Goal: Information Seeking & Learning: Find contact information

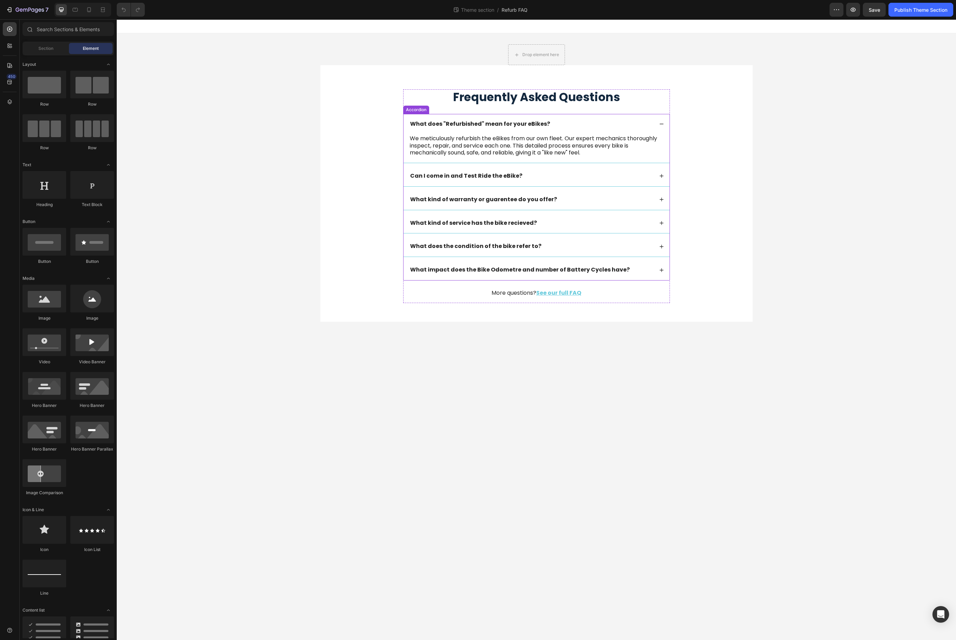
click at [477, 143] on p "We meticulously refurbish the eBikes from our own fleet. Our expert mechanics t…" at bounding box center [536, 145] width 253 height 21
click at [477, 144] on p "We meticulously refurbish the eBikes from our own fleet. Our expert mechanics t…" at bounding box center [536, 145] width 253 height 21
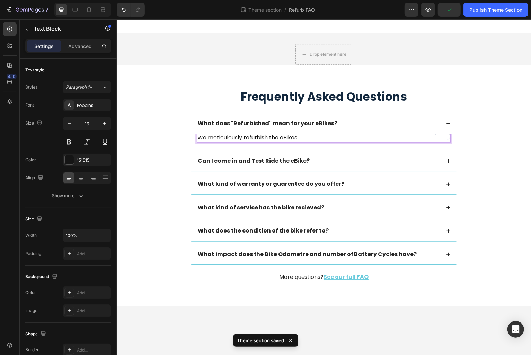
click at [279, 137] on p "We meticulously refurbish the eBikes." at bounding box center [323, 138] width 253 height 7
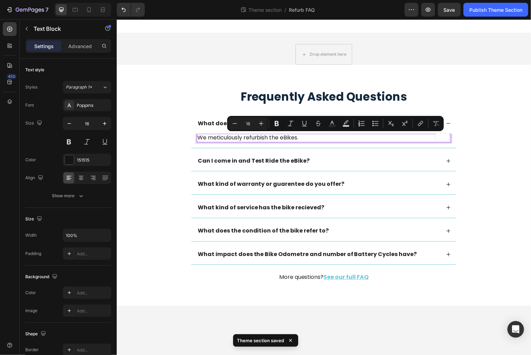
click at [284, 137] on p "We meticulously refurbish the eBikes." at bounding box center [323, 138] width 253 height 7
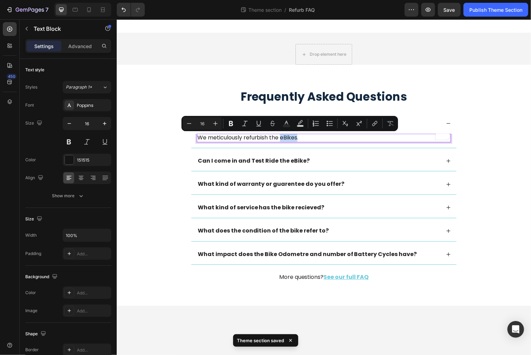
drag, startPoint x: 282, startPoint y: 138, endPoint x: 297, endPoint y: 139, distance: 14.9
click at [297, 139] on p "We meticulously refurbish the eBikes." at bounding box center [323, 138] width 253 height 7
click at [230, 124] on icon "Editor contextual toolbar" at bounding box center [230, 123] width 7 height 7
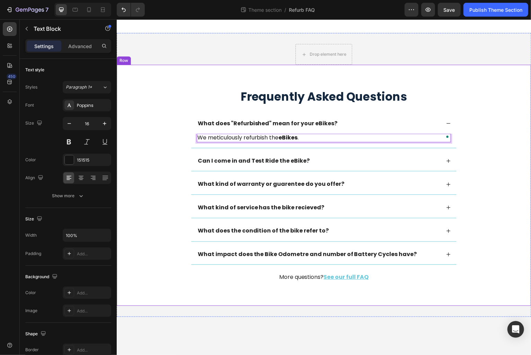
click at [188, 190] on div "Frequently Asked Questions Heading What does "Refurbished" mean for your eBikes…" at bounding box center [324, 191] width 402 height 205
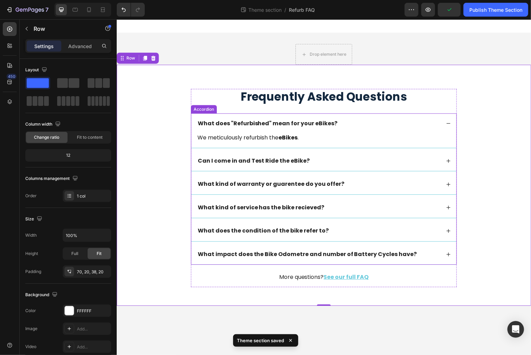
click at [449, 160] on icon at bounding box center [449, 162] width 4 height 4
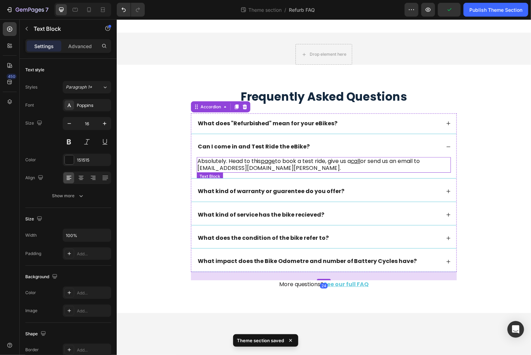
click at [244, 162] on p "Absolutely. Head to this page to book a test ride, give us a call or send us an…" at bounding box center [323, 166] width 253 height 15
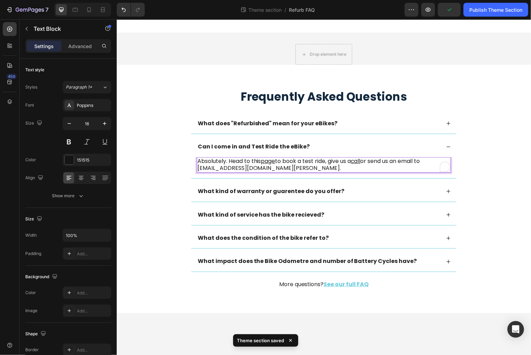
click at [245, 162] on p "Absolutely. Head to this page to book a test ride, give us a call or send us an…" at bounding box center [323, 166] width 253 height 15
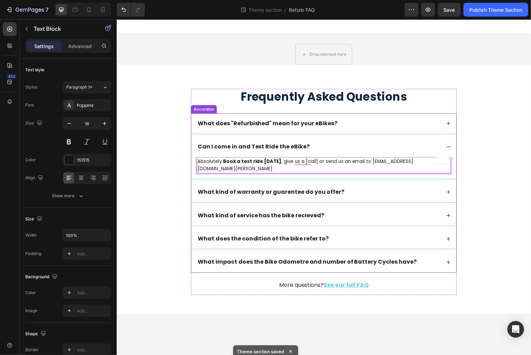
click at [332, 129] on div "What does "Refurbished" mean for your eBikes?" at bounding box center [324, 124] width 266 height 20
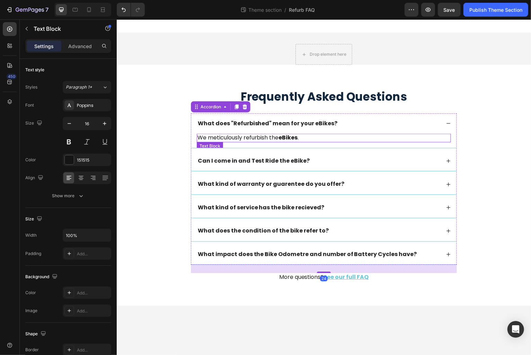
click at [284, 140] on strong "eBikes" at bounding box center [288, 138] width 19 height 8
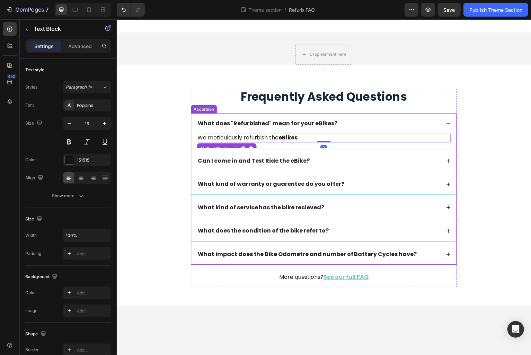
click at [317, 162] on div "Can I come in and Test Ride the eBike?" at bounding box center [319, 161] width 244 height 9
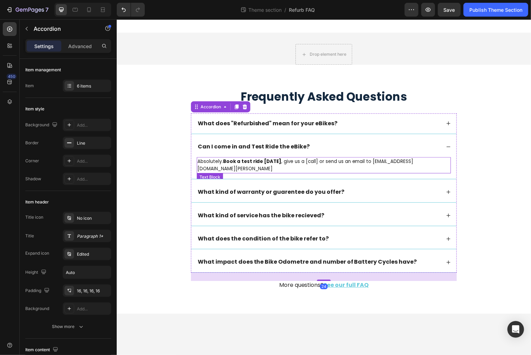
click at [271, 162] on strong "Book a test ride [DATE]" at bounding box center [252, 162] width 59 height 7
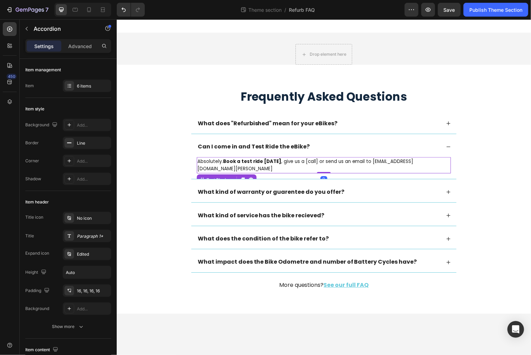
click at [271, 162] on strong "Book a test ride [DATE]" at bounding box center [252, 162] width 59 height 7
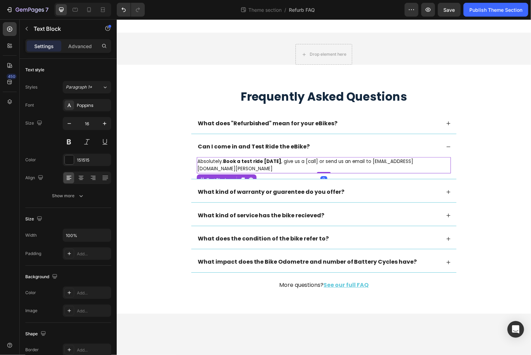
click at [271, 162] on strong "Book a test ride [DATE]" at bounding box center [252, 162] width 59 height 7
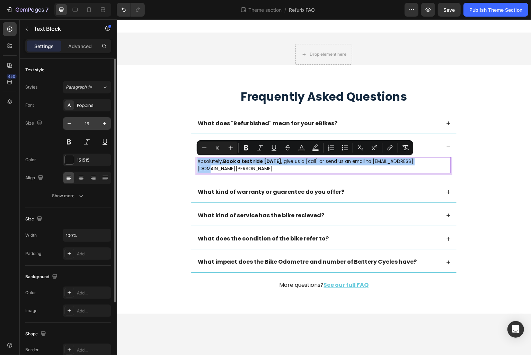
click at [89, 123] on input "16" at bounding box center [86, 123] width 23 height 12
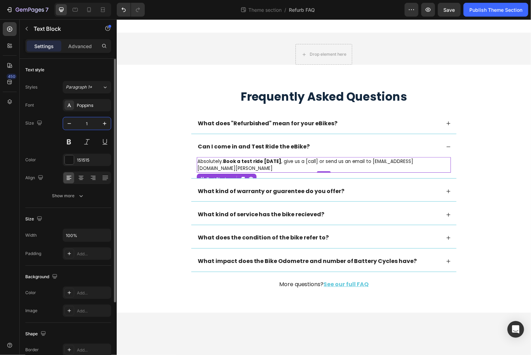
type input "16"
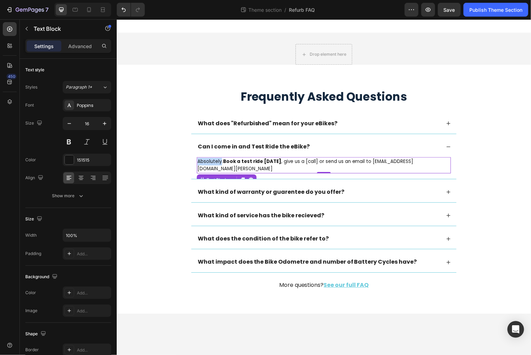
click at [208, 162] on span "Absolutely. Book a test ride [DATE] , give us a [call] or send us an email to […" at bounding box center [305, 166] width 216 height 14
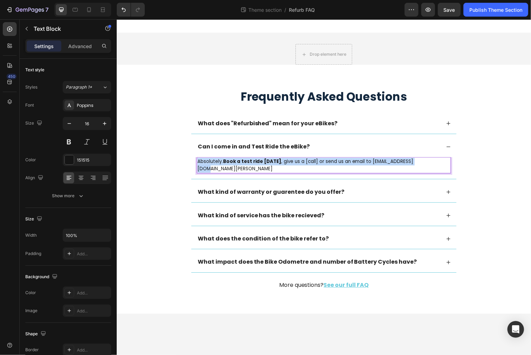
click at [208, 162] on span "Absolutely. Book a test ride [DATE] , give us a [call] or send us an email to […" at bounding box center [305, 166] width 216 height 14
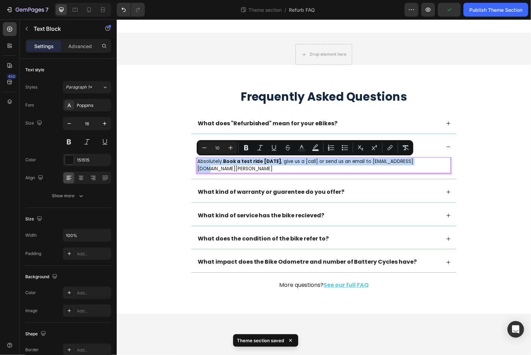
click at [230, 161] on strong "Book a test ride [DATE]" at bounding box center [252, 162] width 59 height 7
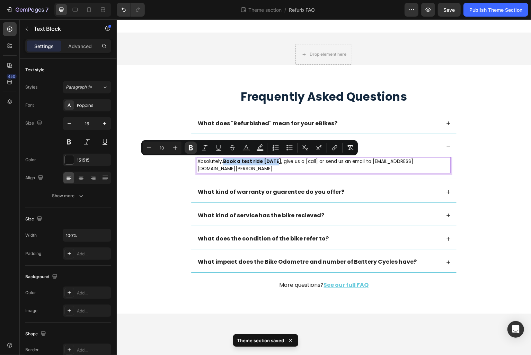
drag, startPoint x: 224, startPoint y: 162, endPoint x: 274, endPoint y: 162, distance: 49.9
click at [274, 162] on strong "Book a test ride [DATE]" at bounding box center [252, 162] width 59 height 7
click at [333, 147] on icon "Editor contextual toolbar" at bounding box center [333, 148] width 3 height 3
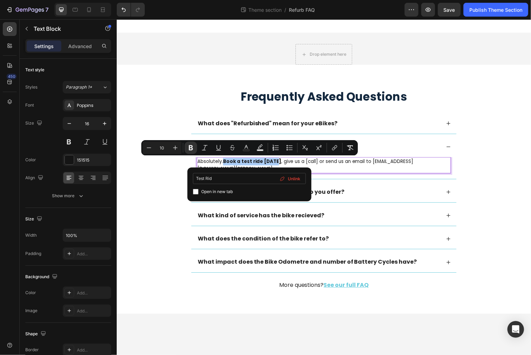
type input "Test Ride"
click at [213, 179] on input "Test Ride" at bounding box center [249, 178] width 113 height 11
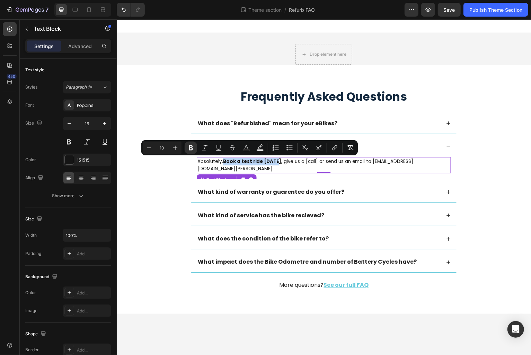
click at [256, 162] on strong "Book a test ride [DATE]" at bounding box center [252, 162] width 59 height 7
drag, startPoint x: 274, startPoint y: 162, endPoint x: 224, endPoint y: 161, distance: 49.9
click at [224, 161] on span "Absolutely. Book a test ride [DATE] , give us a [call] or send us an email to […" at bounding box center [305, 166] width 216 height 14
click at [336, 148] on icon "Editor contextual toolbar" at bounding box center [334, 147] width 7 height 7
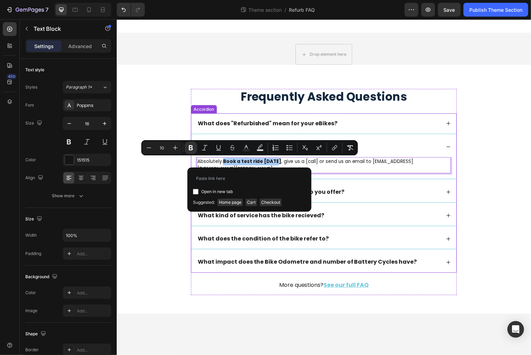
type input "[URL][DOMAIN_NAME][PERSON_NAME]"
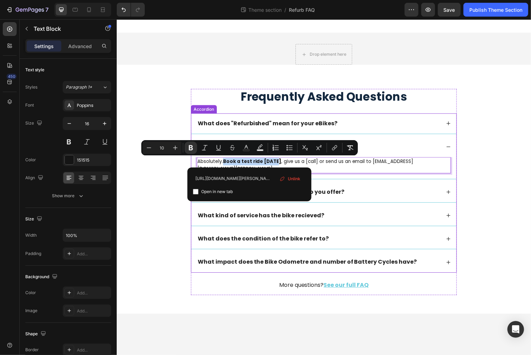
click at [340, 190] on div "What kind of warranty or guarentee do you offer?" at bounding box center [324, 193] width 266 height 20
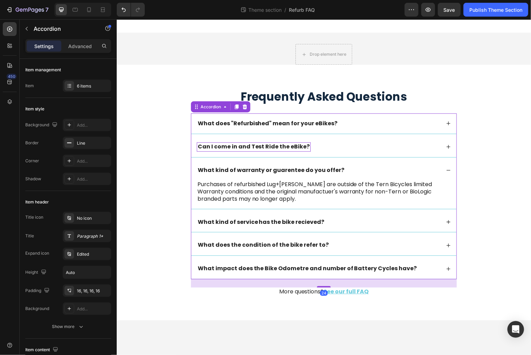
click at [271, 151] on div "Can I come in and Test Ride the eBike?" at bounding box center [254, 147] width 114 height 9
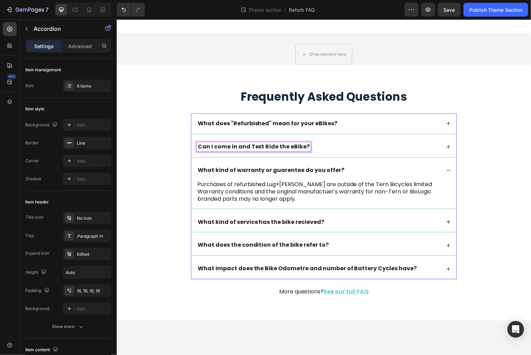
click at [293, 146] on strong "Can I come in and Test Ride the eBike?" at bounding box center [254, 147] width 112 height 8
click at [343, 149] on div "Can I come in and Test Ride the eBike?" at bounding box center [319, 147] width 244 height 9
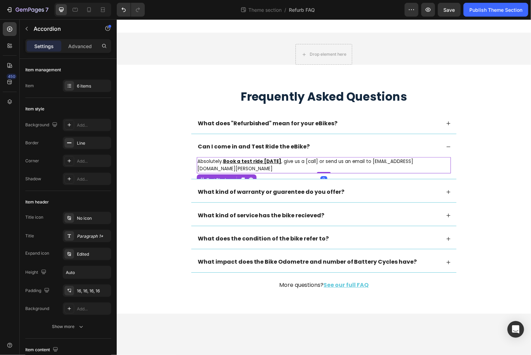
click at [296, 163] on span ", give us a [call] or send us an email to [EMAIL_ADDRESS][DOMAIN_NAME][PERSON_N…" at bounding box center [305, 166] width 216 height 14
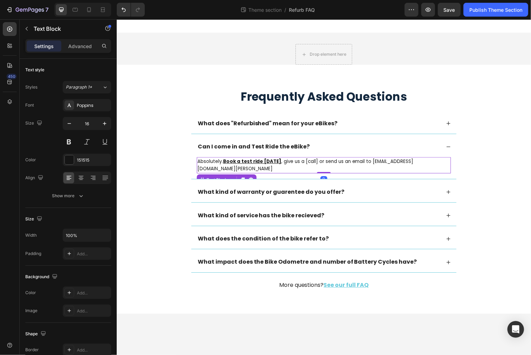
click at [302, 162] on span ", give us a [call] or send us an email to [EMAIL_ADDRESS][DOMAIN_NAME][PERSON_N…" at bounding box center [305, 166] width 216 height 14
click at [300, 163] on span ", give us a call or send us an email to [EMAIL_ADDRESS][DOMAIN_NAME][PERSON_NAM…" at bounding box center [322, 166] width 250 height 14
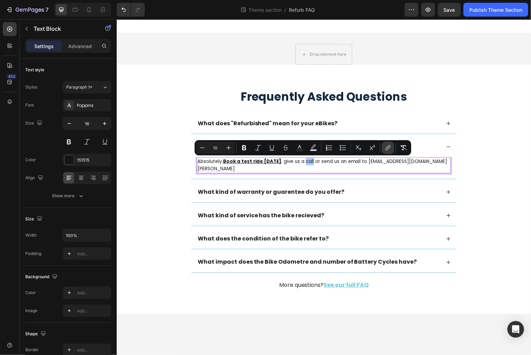
click at [386, 148] on icon "Editor contextual toolbar" at bounding box center [386, 148] width 3 height 3
click at [303, 162] on span ", give us a call or send us an email to [EMAIL_ADDRESS][DOMAIN_NAME][PERSON_NAM…" at bounding box center [322, 166] width 250 height 14
drag, startPoint x: 298, startPoint y: 162, endPoint x: 306, endPoint y: 162, distance: 8.0
click at [306, 162] on span ", give us a call or send us an email to [EMAIL_ADDRESS][DOMAIN_NAME][PERSON_NAM…" at bounding box center [322, 166] width 250 height 14
click at [388, 148] on icon "Editor contextual toolbar" at bounding box center [388, 146] width 3 height 3
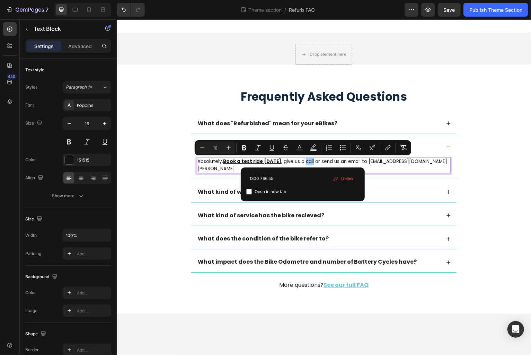
type input "1300 766 552"
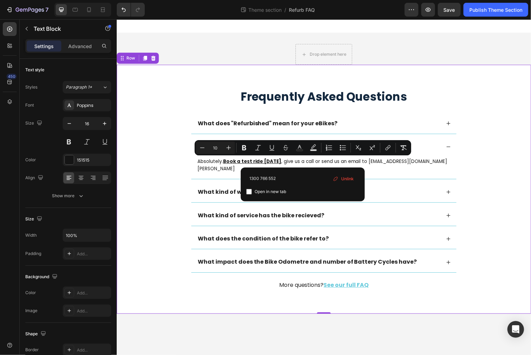
click at [156, 226] on div "Frequently Asked Questions Heading What does "Refurbished" mean for your eBikes…" at bounding box center [324, 195] width 402 height 213
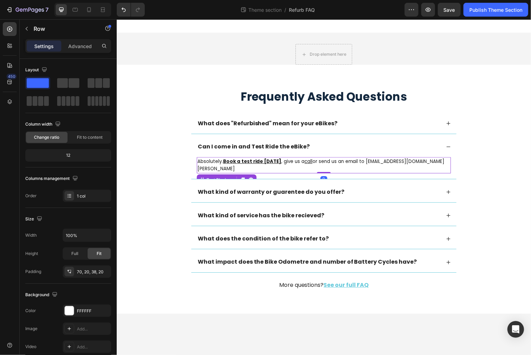
click at [309, 163] on span "or send us an email to [EMAIL_ADDRESS][DOMAIN_NAME][PERSON_NAME]" at bounding box center [321, 166] width 248 height 14
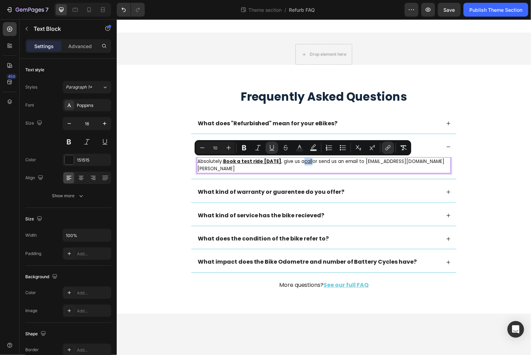
drag, startPoint x: 298, startPoint y: 162, endPoint x: 307, endPoint y: 162, distance: 8.7
click at [307, 162] on p "Absolutely. Book a test ride [DATE] , give us a call or send us an email to [EM…" at bounding box center [323, 166] width 253 height 15
click at [243, 149] on icon "Editor contextual toolbar" at bounding box center [244, 147] width 7 height 7
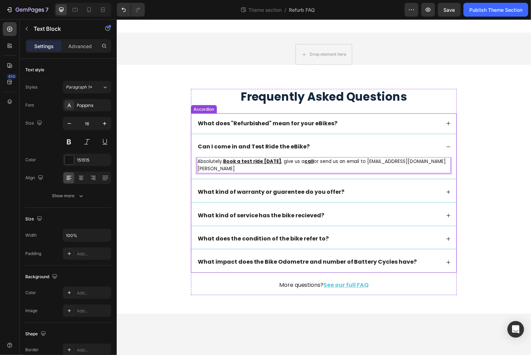
click at [404, 195] on div "What kind of warranty or guarentee do you offer?" at bounding box center [324, 193] width 266 height 20
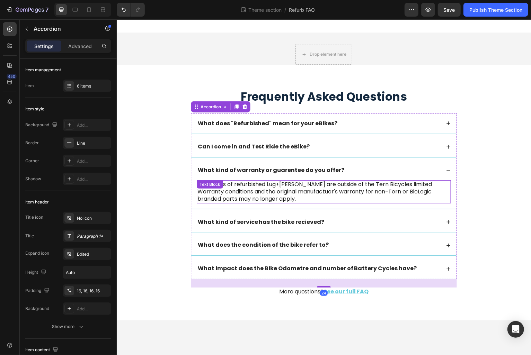
click at [290, 192] on p "Purchases of refurbished Lug+[PERSON_NAME] are outside of the Tern Bicycles lim…" at bounding box center [323, 192] width 253 height 21
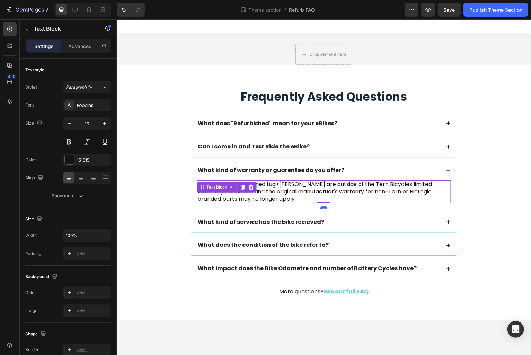
click at [289, 192] on p "Purchases of refurbished Lug+[PERSON_NAME] are outside of the Tern Bicycles lim…" at bounding box center [323, 192] width 253 height 21
click at [275, 184] on p "Purchases of refurbished Lug+[PERSON_NAME] are outside of the Tern Bicycles lim…" at bounding box center [323, 192] width 253 height 21
drag, startPoint x: 269, startPoint y: 184, endPoint x: 298, endPoint y: 185, distance: 29.1
click at [298, 185] on p "Purchases of refurbished Lug+[PERSON_NAME] are outside of the Tern Bicycles lim…" at bounding box center [323, 192] width 253 height 21
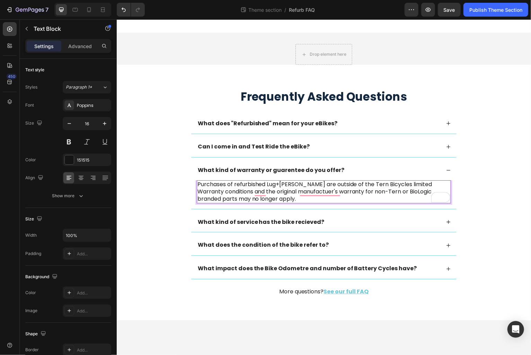
click at [293, 193] on p "Purchases of refurbished Lug+[PERSON_NAME] are outside of the Tern Bicycles lim…" at bounding box center [323, 192] width 253 height 21
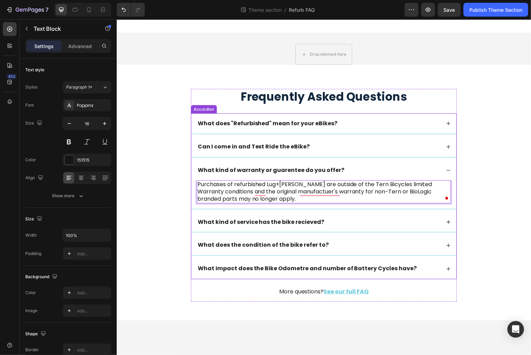
click at [334, 149] on div "Can I come in and Test Ride the eBike?" at bounding box center [319, 147] width 244 height 9
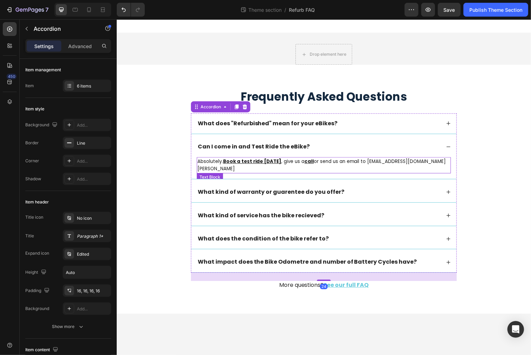
click at [333, 163] on span "or send us an email to [EMAIL_ADDRESS][DOMAIN_NAME][PERSON_NAME]" at bounding box center [321, 166] width 249 height 14
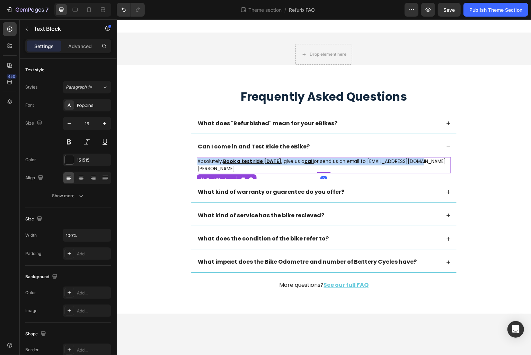
click at [333, 163] on span "or send us an email to [EMAIL_ADDRESS][DOMAIN_NAME][PERSON_NAME]" at bounding box center [321, 166] width 249 height 14
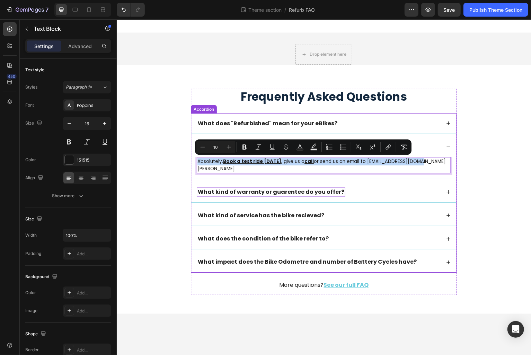
click at [283, 190] on div "What kind of warranty or guarentee do you offer?" at bounding box center [271, 192] width 149 height 9
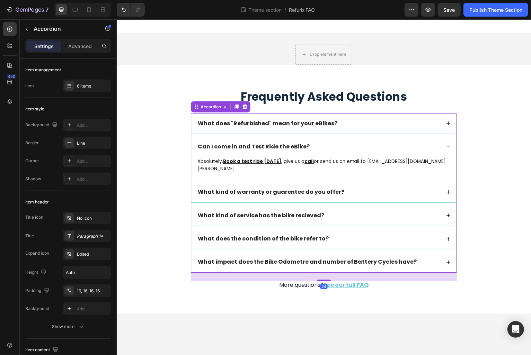
click at [375, 188] on div "What kind of warranty or guarentee do you offer?" at bounding box center [319, 192] width 244 height 9
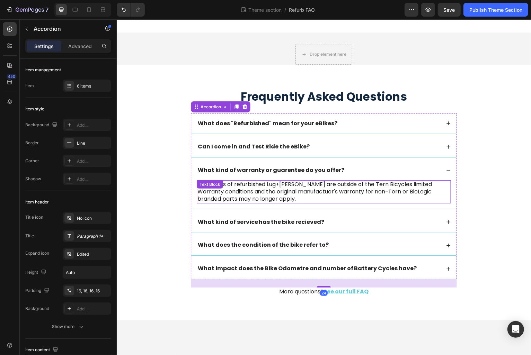
click at [338, 183] on p "Purchases of refurbished Lug+[PERSON_NAME] are outside of the Tern Bicycles lim…" at bounding box center [323, 192] width 253 height 21
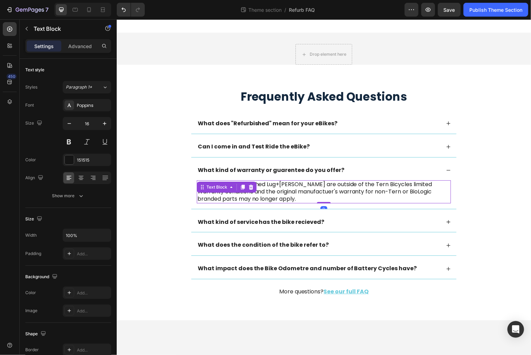
click at [338, 183] on p "Purchases of refurbished Lug+[PERSON_NAME] are outside of the Tern Bicycles lim…" at bounding box center [323, 192] width 253 height 21
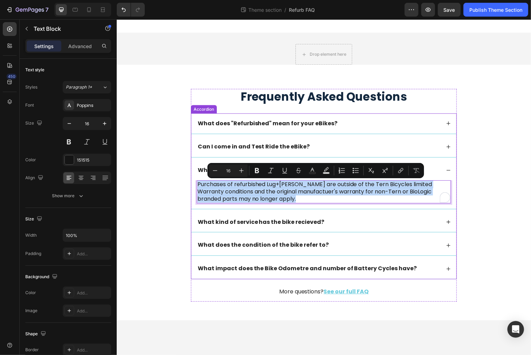
click at [338, 142] on div "Can I come in and Test Ride the eBike?" at bounding box center [324, 147] width 266 height 20
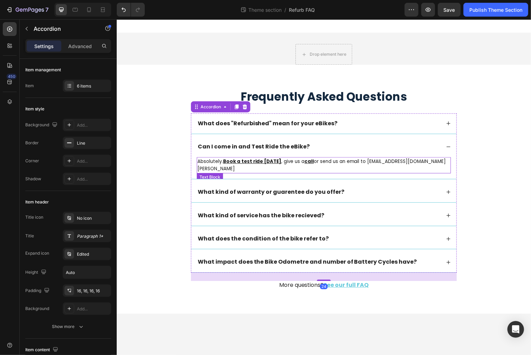
click at [365, 161] on span "or send us an email to [EMAIL_ADDRESS][DOMAIN_NAME][PERSON_NAME]" at bounding box center [321, 166] width 249 height 14
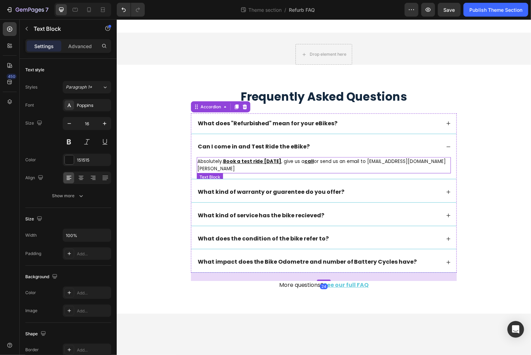
click at [365, 161] on span "or send us an email to [EMAIL_ADDRESS][DOMAIN_NAME][PERSON_NAME]" at bounding box center [321, 166] width 249 height 14
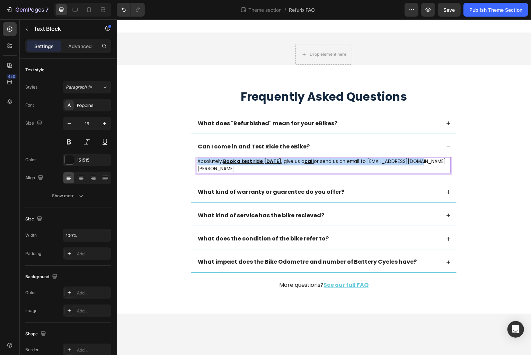
click at [365, 161] on span "or send us an email to [EMAIL_ADDRESS][DOMAIN_NAME][PERSON_NAME]" at bounding box center [321, 166] width 249 height 14
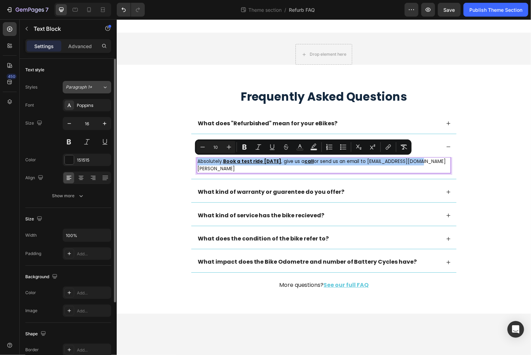
click at [87, 84] on span "Paragraph 1*" at bounding box center [79, 87] width 26 height 6
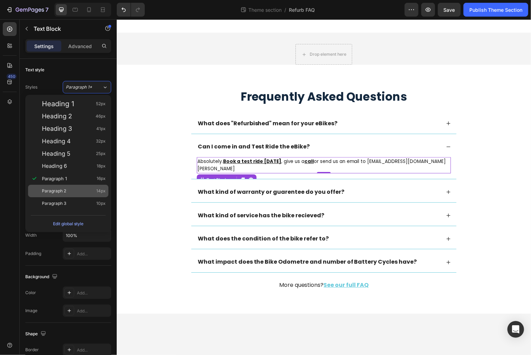
click at [79, 190] on div "Paragraph 2 14px" at bounding box center [74, 191] width 64 height 7
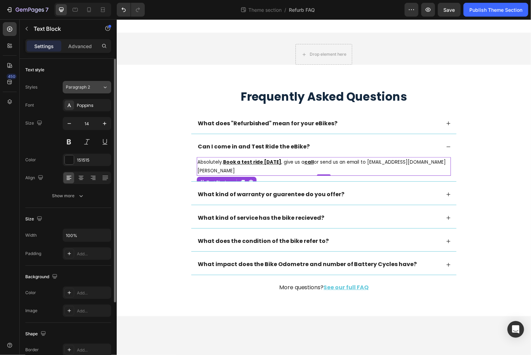
click at [90, 84] on div "Paragraph 2" at bounding box center [80, 87] width 28 height 6
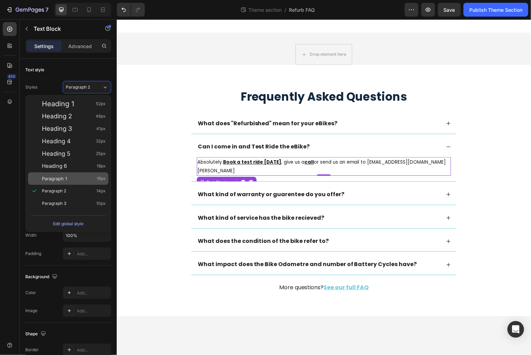
click at [83, 180] on div "Paragraph 1 16px" at bounding box center [74, 178] width 64 height 7
type input "16"
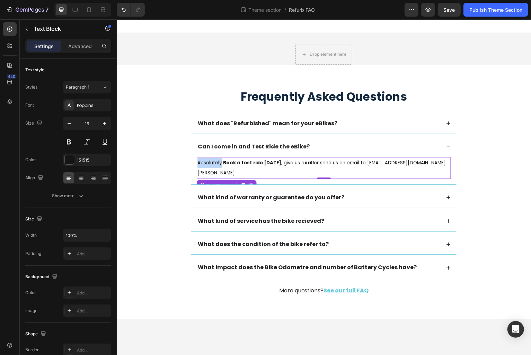
click at [205, 161] on span "Absolutely." at bounding box center [210, 163] width 26 height 7
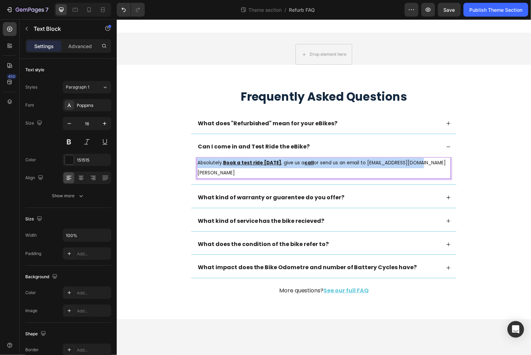
click at [205, 161] on span "Absolutely." at bounding box center [210, 163] width 26 height 7
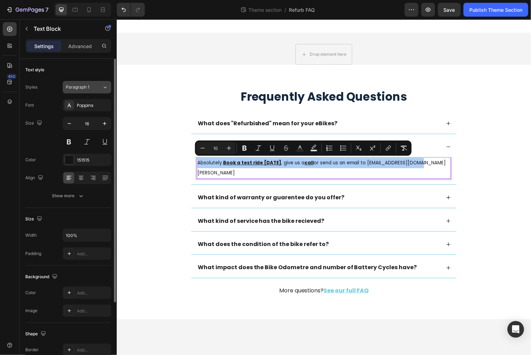
click at [73, 86] on span "Paragraph 1" at bounding box center [78, 87] width 24 height 6
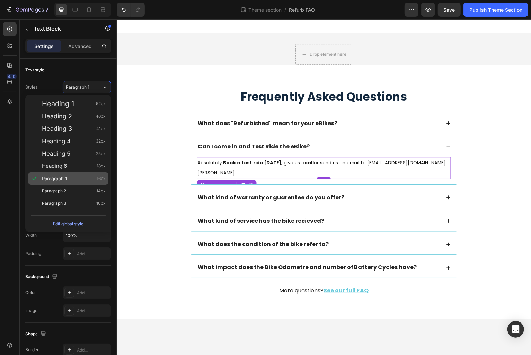
click at [77, 181] on div "Paragraph 1 16px" at bounding box center [74, 178] width 64 height 7
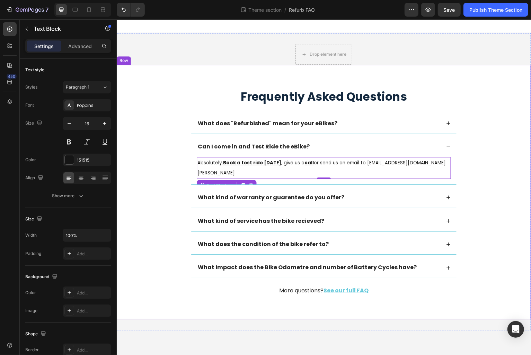
click at [157, 189] on div "Frequently Asked Questions Heading What does "Refurbished" mean for your eBikes…" at bounding box center [324, 198] width 402 height 218
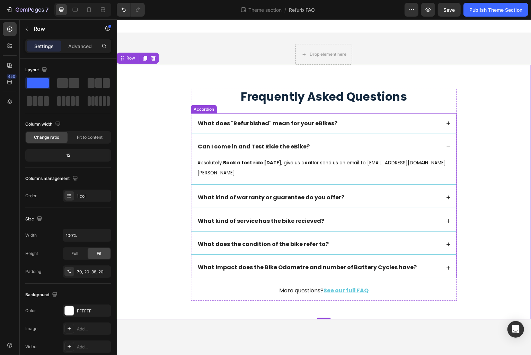
click at [395, 188] on div "What kind of warranty or guarentee do you offer?" at bounding box center [324, 198] width 266 height 20
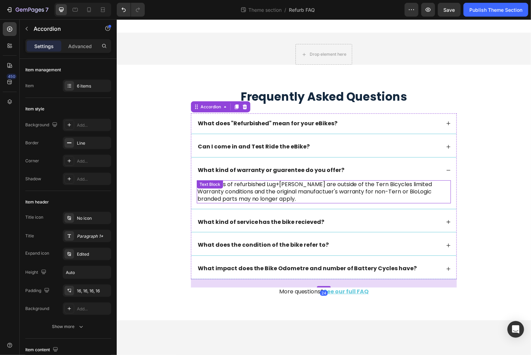
click at [278, 194] on p "Purchases of refurbished Lug+[PERSON_NAME] are outside of the Tern Bicycles lim…" at bounding box center [323, 192] width 253 height 21
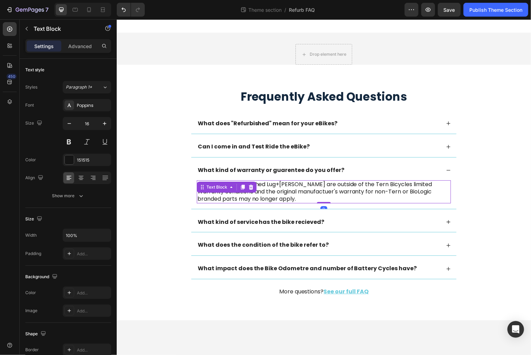
click at [278, 194] on p "Purchases of refurbished Lug+[PERSON_NAME] are outside of the Tern Bicycles lim…" at bounding box center [323, 192] width 253 height 21
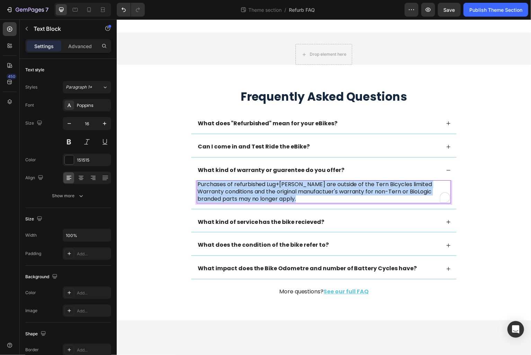
click at [278, 194] on p "Purchases of refurbished Lug+[PERSON_NAME] are outside of the Tern Bicycles lim…" at bounding box center [323, 192] width 253 height 21
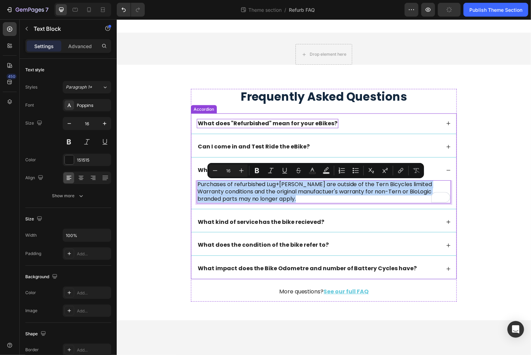
click at [313, 145] on div "Can I come in and Test Ride the eBike?" at bounding box center [319, 147] width 244 height 9
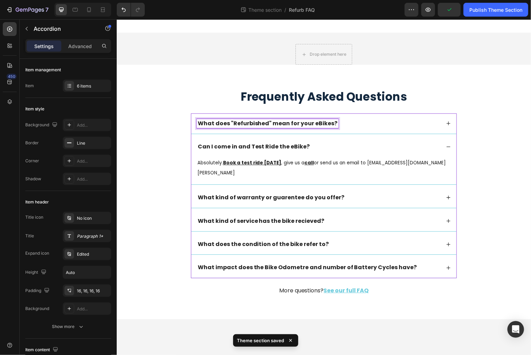
click at [451, 124] on icon at bounding box center [449, 124] width 5 height 5
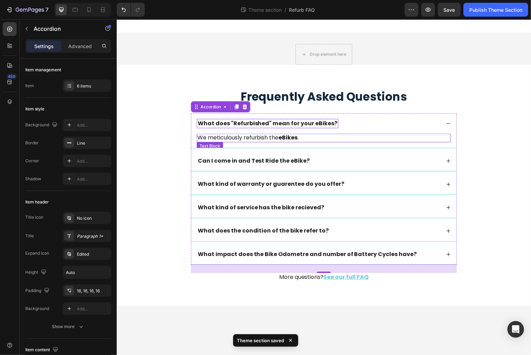
click at [250, 139] on p "We meticulously refurbish the eBikes ." at bounding box center [323, 138] width 253 height 7
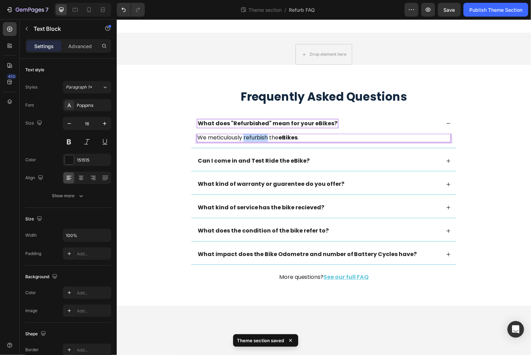
click at [250, 139] on p "We meticulously refurbish the eBikes ." at bounding box center [323, 138] width 253 height 7
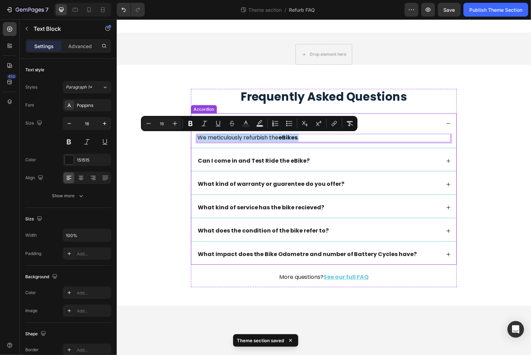
click at [334, 169] on div "Can I come in and Test Ride the eBike?" at bounding box center [324, 162] width 266 height 20
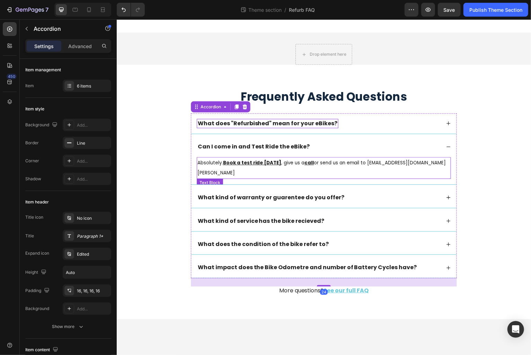
click at [305, 163] on u "call" at bounding box center [309, 163] width 9 height 7
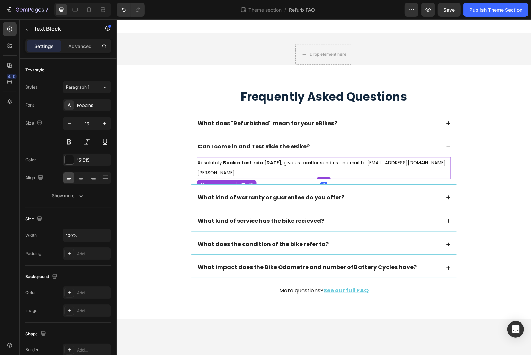
click at [305, 163] on u "call" at bounding box center [309, 163] width 9 height 7
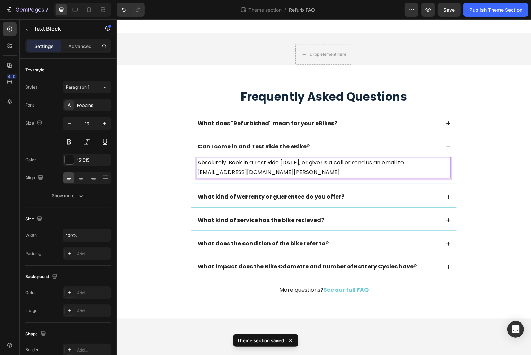
click at [408, 166] on p "Absolutely. Book in a Test Ride [DATE], or give us a call or send us an email t…" at bounding box center [323, 169] width 253 height 20
click at [408, 164] on p "Absolutely. Book in a Test Ride [DATE], or give us a call or send us an email t…" at bounding box center [323, 169] width 253 height 20
drag, startPoint x: 410, startPoint y: 162, endPoint x: 422, endPoint y: 175, distance: 18.4
click at [422, 175] on p "Absolutely. Book in a Test Ride [DATE], or give us a call or send us an email t…" at bounding box center [323, 169] width 253 height 20
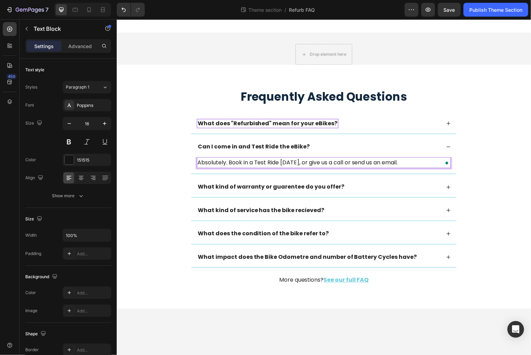
click at [392, 164] on p "Absolutely. Book in a Test Ride [DATE], or give us a call or send us an email." at bounding box center [323, 164] width 253 height 10
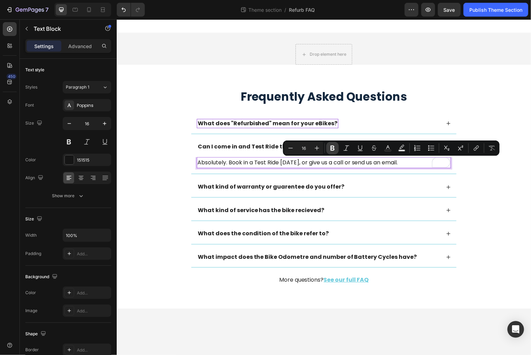
click at [333, 149] on icon "Editor contextual toolbar" at bounding box center [332, 148] width 7 height 7
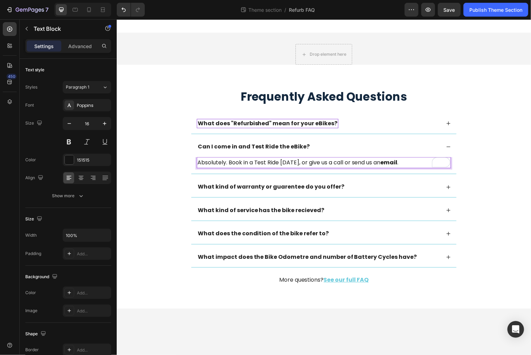
click at [359, 150] on div "Can I come in and Test Ride the eBike?" at bounding box center [319, 147] width 244 height 9
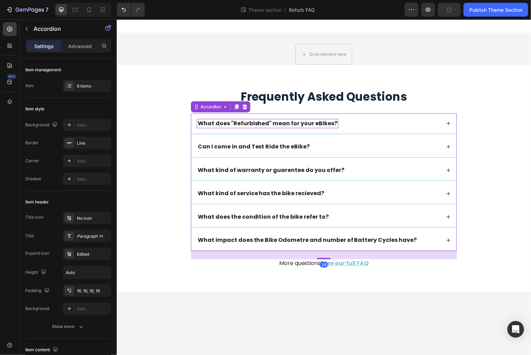
click at [381, 150] on div "Can I come in and Test Ride the eBike?" at bounding box center [319, 147] width 244 height 9
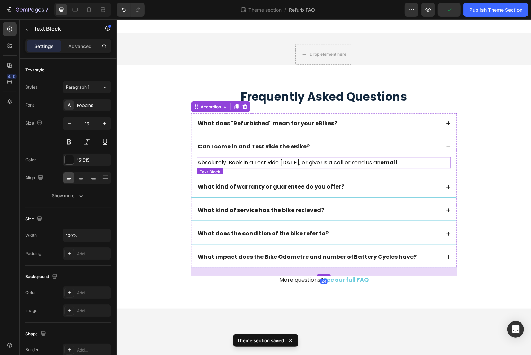
click at [389, 164] on strong "email" at bounding box center [389, 163] width 17 height 8
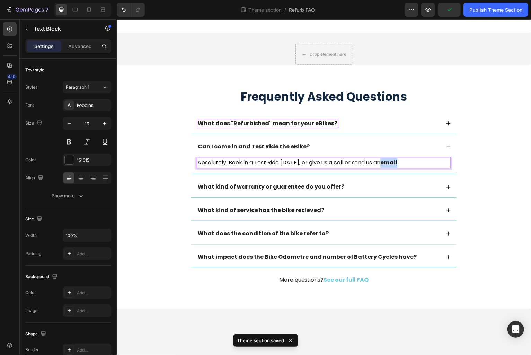
click at [389, 164] on strong "email" at bounding box center [389, 163] width 17 height 8
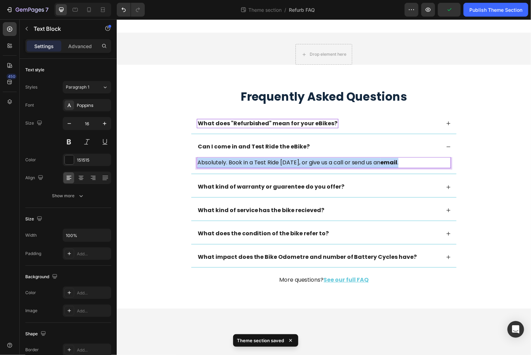
click at [389, 164] on strong "email" at bounding box center [389, 163] width 17 height 8
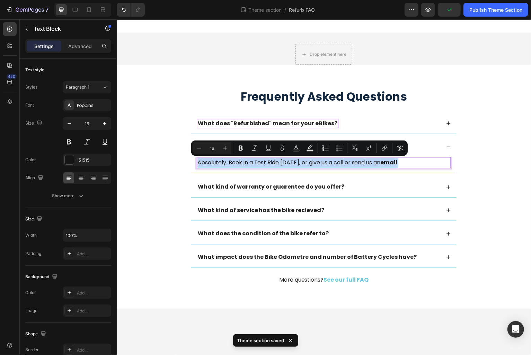
click at [394, 164] on strong "email" at bounding box center [389, 163] width 17 height 8
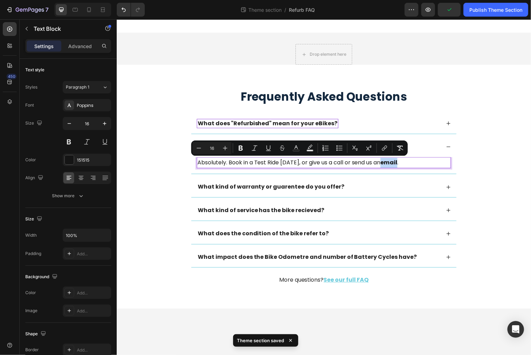
click at [394, 164] on strong "email" at bounding box center [389, 163] width 17 height 8
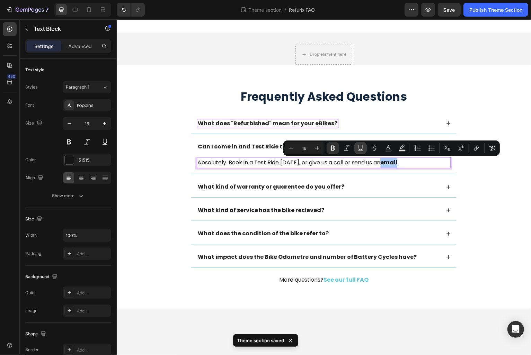
click at [361, 148] on icon "Editor contextual toolbar" at bounding box center [360, 148] width 7 height 7
click at [474, 151] on icon "Editor contextual toolbar" at bounding box center [476, 148] width 7 height 7
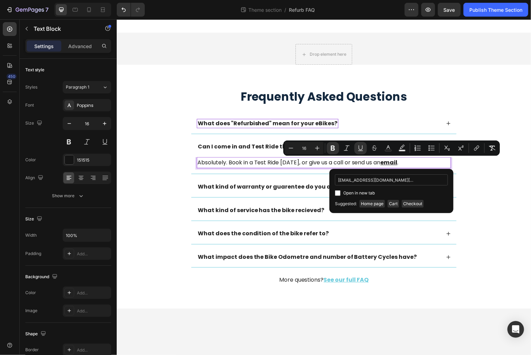
type input "[EMAIL_ADDRESS][DOMAIN_NAME][PERSON_NAME]"
click at [259, 163] on p "Absolutely. Book in a Test Ride [DATE], or give us a call or send us an email ." at bounding box center [323, 164] width 253 height 10
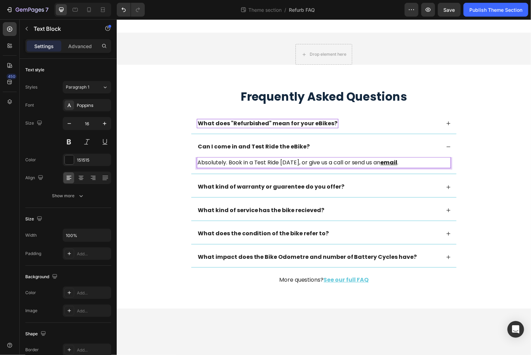
click at [336, 163] on p "Absolutely. Book in a Test Ride [DATE], or give us a call or send us an email ." at bounding box center [323, 164] width 253 height 10
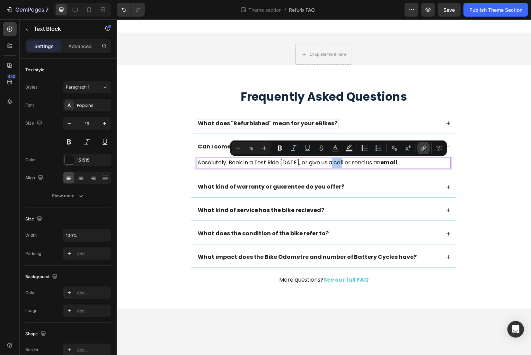
click at [423, 148] on icon "Editor contextual toolbar" at bounding box center [422, 149] width 3 height 3
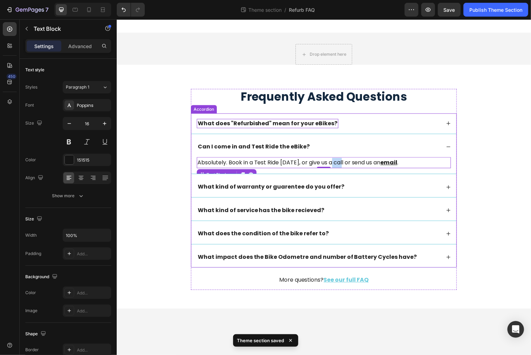
click at [338, 161] on p "Absolutely. Book in a Test Ride [DATE], or give us a call or send us an email ." at bounding box center [323, 164] width 253 height 10
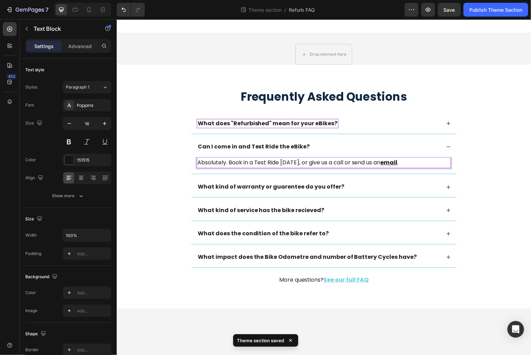
click at [339, 163] on p "Absolutely. Book in a Test Ride [DATE], or give us a call or send us an email ." at bounding box center [323, 164] width 253 height 10
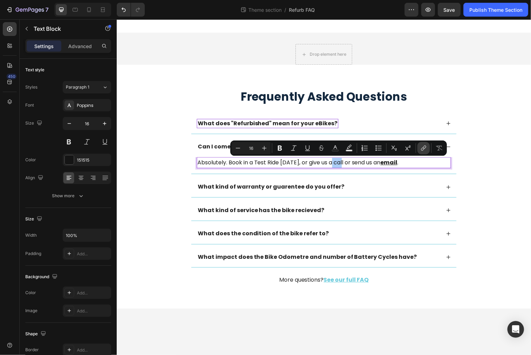
click at [423, 148] on icon "Editor contextual toolbar" at bounding box center [423, 148] width 7 height 7
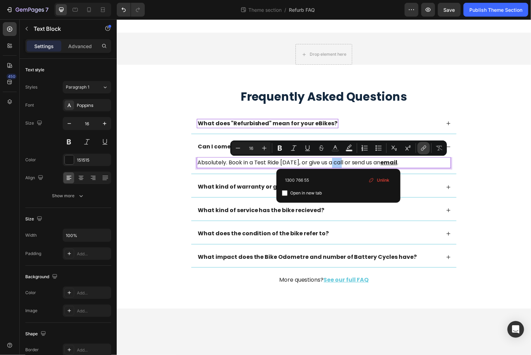
type input "1300 766 552"
click at [278, 149] on icon "Editor contextual toolbar" at bounding box center [280, 148] width 4 height 5
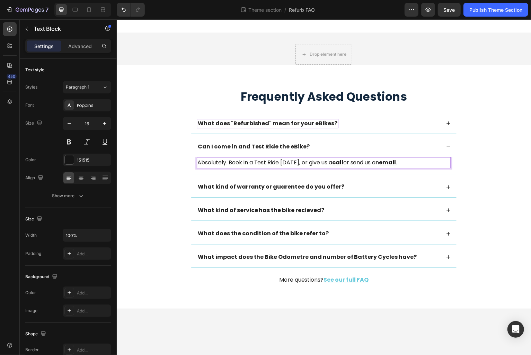
click at [342, 164] on u "call" at bounding box center [337, 163] width 11 height 8
click at [335, 164] on u "call" at bounding box center [337, 163] width 11 height 8
click at [338, 164] on u "call" at bounding box center [337, 163] width 11 height 8
click at [271, 162] on p "Absolutely. Book in a Test Ride [DATE], or give us a call or send us an email ." at bounding box center [323, 164] width 253 height 10
drag, startPoint x: 229, startPoint y: 163, endPoint x: 280, endPoint y: 163, distance: 50.6
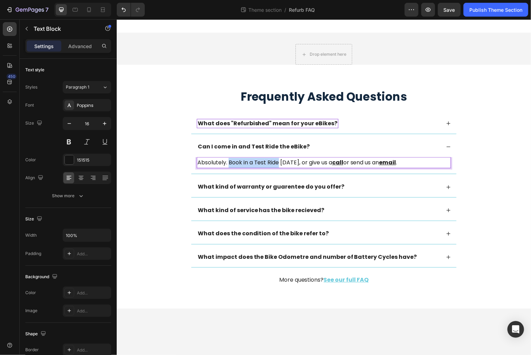
click at [280, 163] on p "Absolutely. Book in a Test Ride [DATE], or give us a call or send us an email ." at bounding box center [323, 164] width 253 height 10
click at [253, 161] on p "Absolutely. Book in a Test Ride [DATE], or give us a call or send us an email ." at bounding box center [323, 164] width 253 height 10
click at [267, 163] on p "Absolutely. Book in a Test Ride [DATE], or give us a call or send us an email ." at bounding box center [323, 164] width 253 height 10
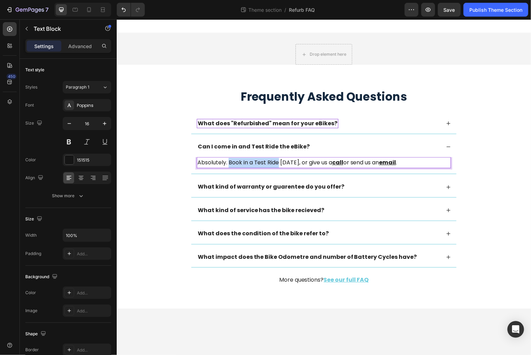
drag, startPoint x: 280, startPoint y: 163, endPoint x: 168, endPoint y: 204, distance: 119.1
click at [229, 162] on p "Absolutely. Book in a Test Ride [DATE], or give us a call or send us an email ." at bounding box center [323, 164] width 253 height 10
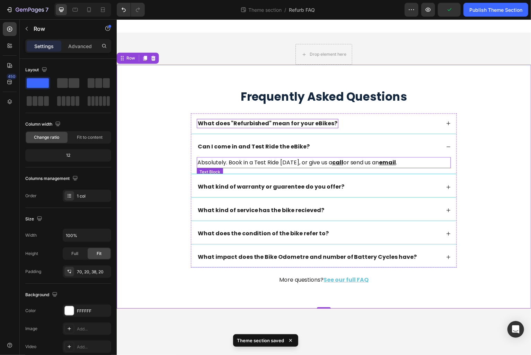
click at [268, 168] on p "Absolutely. Book in a Test Ride [DATE], or give us a call or send us an email ." at bounding box center [323, 164] width 253 height 10
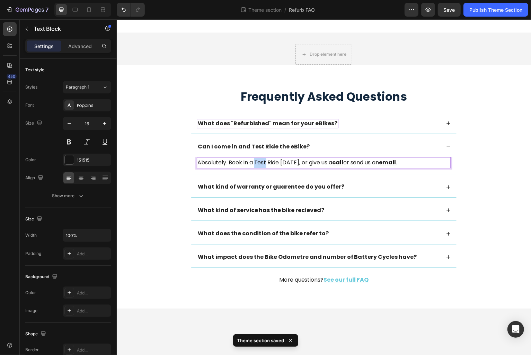
click at [263, 164] on p "Absolutely. Book in a Test Ride [DATE], or give us a call or send us an email ." at bounding box center [323, 164] width 253 height 10
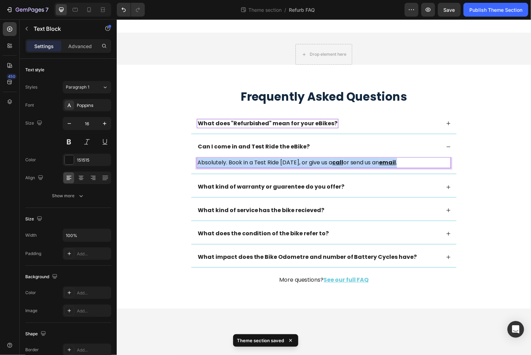
click at [263, 164] on p "Absolutely. Book in a Test Ride [DATE], or give us a call or send us an email ." at bounding box center [323, 164] width 253 height 10
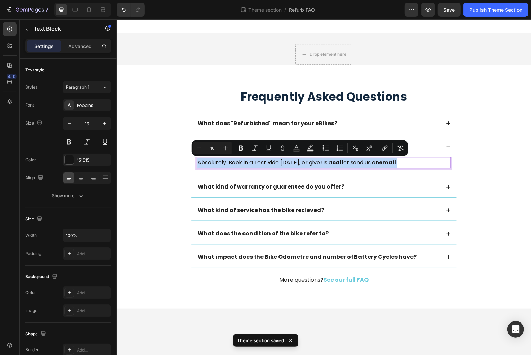
click at [267, 163] on p "Absolutely. Book in a Test Ride [DATE], or give us a call or send us an email ." at bounding box center [323, 164] width 253 height 10
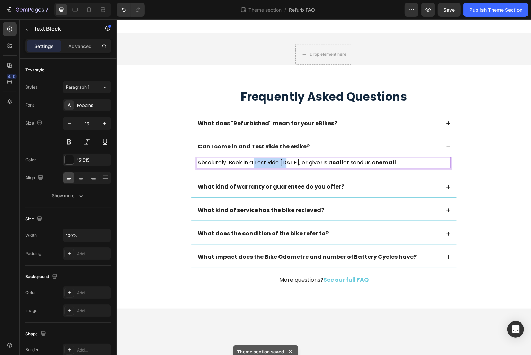
drag, startPoint x: 256, startPoint y: 163, endPoint x: 283, endPoint y: 163, distance: 27.4
click at [284, 163] on p "Absolutely. Book in a Test Ride [DATE], or give us a call or send us an email ." at bounding box center [323, 164] width 253 height 10
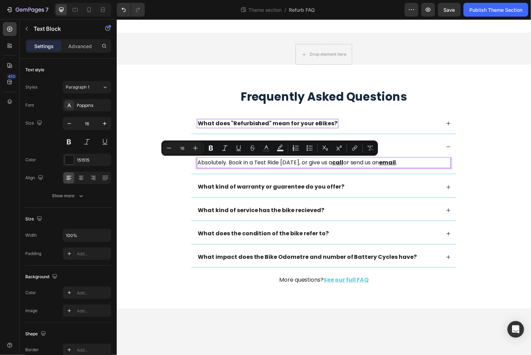
click at [238, 163] on p "Absolutely. Book in a Test Ride [DATE], or give us a call or send us an email ." at bounding box center [323, 164] width 253 height 10
drag, startPoint x: 230, startPoint y: 163, endPoint x: 280, endPoint y: 163, distance: 50.2
click at [280, 163] on p "Absolutely. Book in a Test Ride [DATE], or give us a call or send us an email ." at bounding box center [323, 164] width 253 height 10
click at [194, 146] on icon "Editor contextual toolbar" at bounding box center [196, 148] width 7 height 7
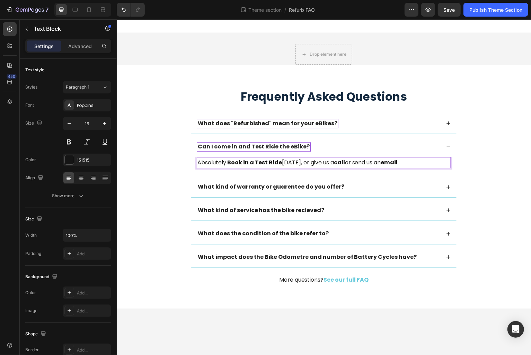
click at [220, 147] on strong "Can I come in and Test Ride the eBike?" at bounding box center [254, 147] width 112 height 8
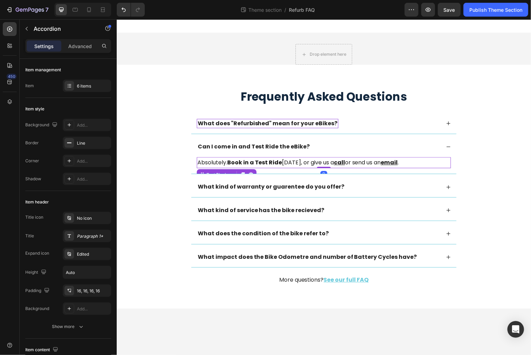
click at [238, 163] on strong "Book in a Test Ride" at bounding box center [254, 163] width 55 height 8
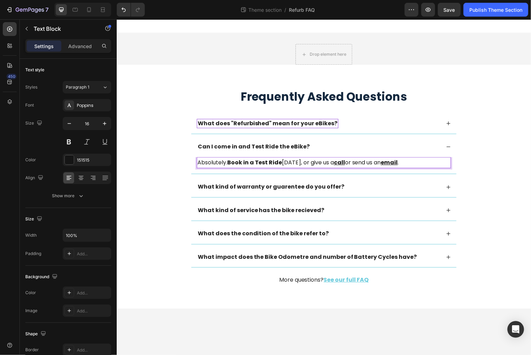
click at [230, 164] on strong "Book in a Test Ride" at bounding box center [254, 163] width 55 height 8
click at [230, 163] on strong "Book in a Test Ride" at bounding box center [254, 163] width 55 height 8
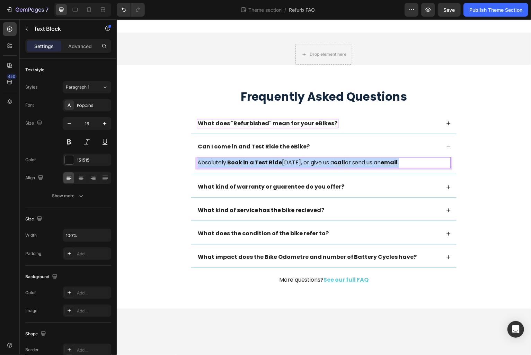
click at [230, 163] on strong "Book in a Test Ride" at bounding box center [254, 163] width 55 height 8
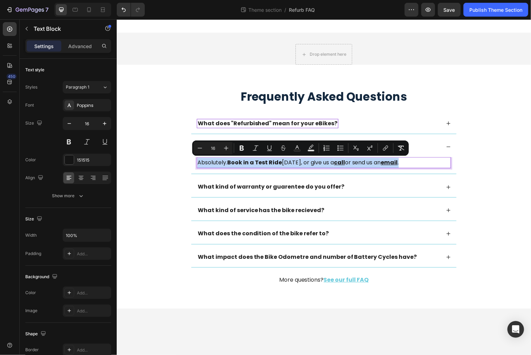
click at [231, 165] on strong "Book in a Test Ride" at bounding box center [254, 163] width 55 height 8
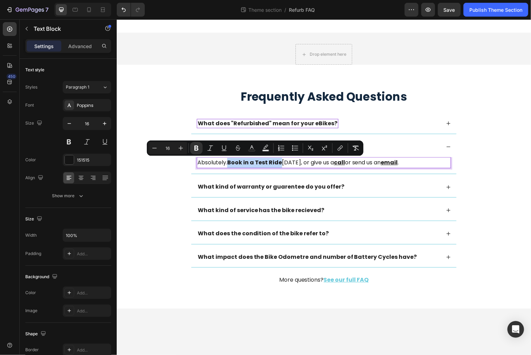
drag, startPoint x: 230, startPoint y: 161, endPoint x: 282, endPoint y: 162, distance: 51.6
click at [282, 162] on p "Absolutely. Book in a Test Ride [DATE], or give us a call or send us an email ." at bounding box center [323, 164] width 253 height 10
click at [224, 146] on icon "Editor contextual toolbar" at bounding box center [224, 148] width 7 height 7
click at [342, 148] on icon "Editor contextual toolbar" at bounding box center [340, 148] width 7 height 7
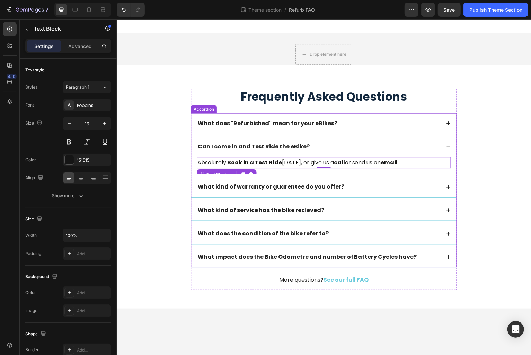
click at [260, 167] on u "Book in a Test Ride" at bounding box center [254, 163] width 55 height 8
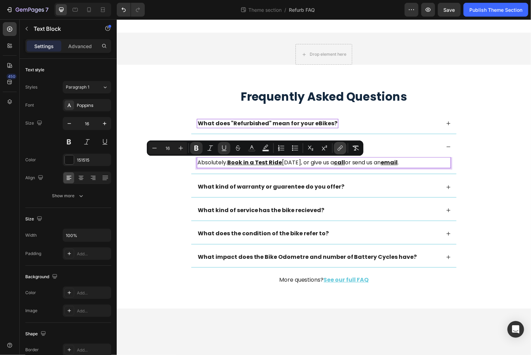
click at [338, 148] on icon "Editor contextual toolbar" at bounding box center [340, 148] width 7 height 7
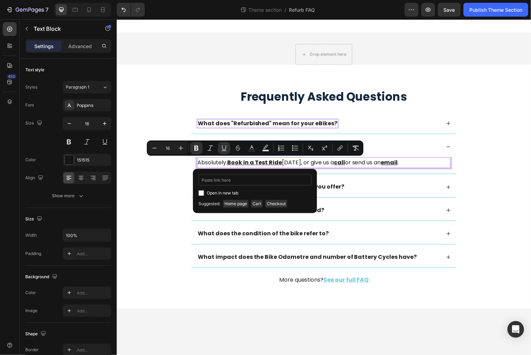
click at [222, 179] on input "Editor contextual toolbar" at bounding box center [254, 180] width 113 height 11
type input "[URL][DOMAIN_NAME][PERSON_NAME]"
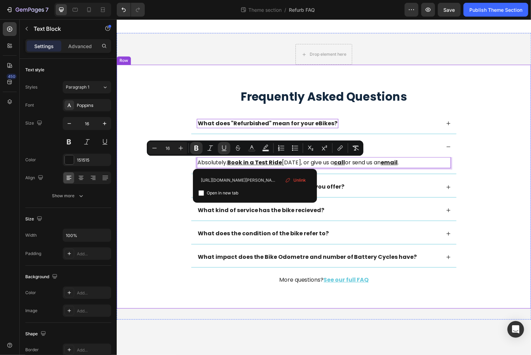
click at [171, 216] on div "Frequently Asked Questions Heading What does "Refurbished" mean for your eBikes…" at bounding box center [324, 192] width 402 height 207
